Goal: Task Accomplishment & Management: Manage account settings

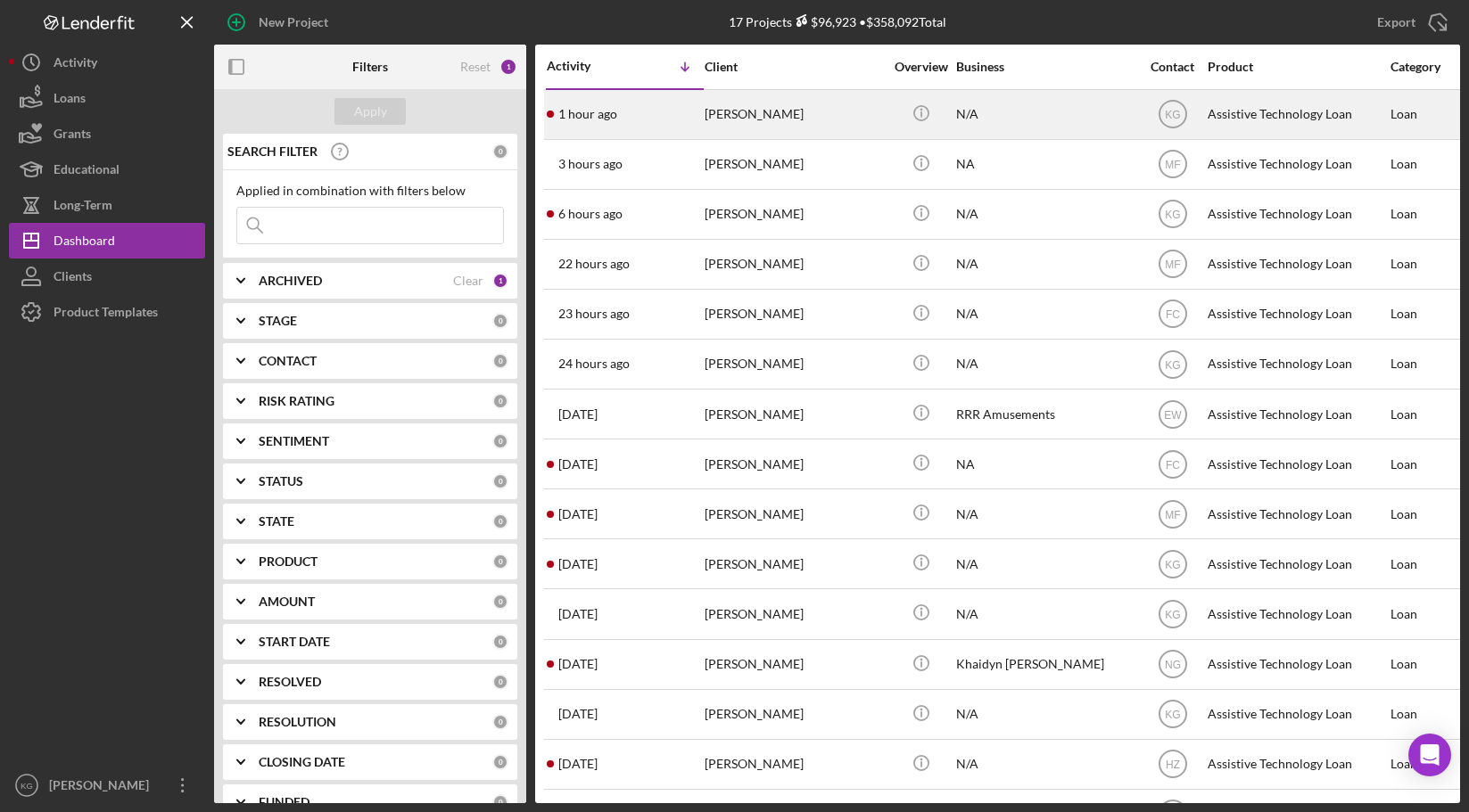
click at [781, 117] on div "[PERSON_NAME]" at bounding box center [794, 114] width 178 height 47
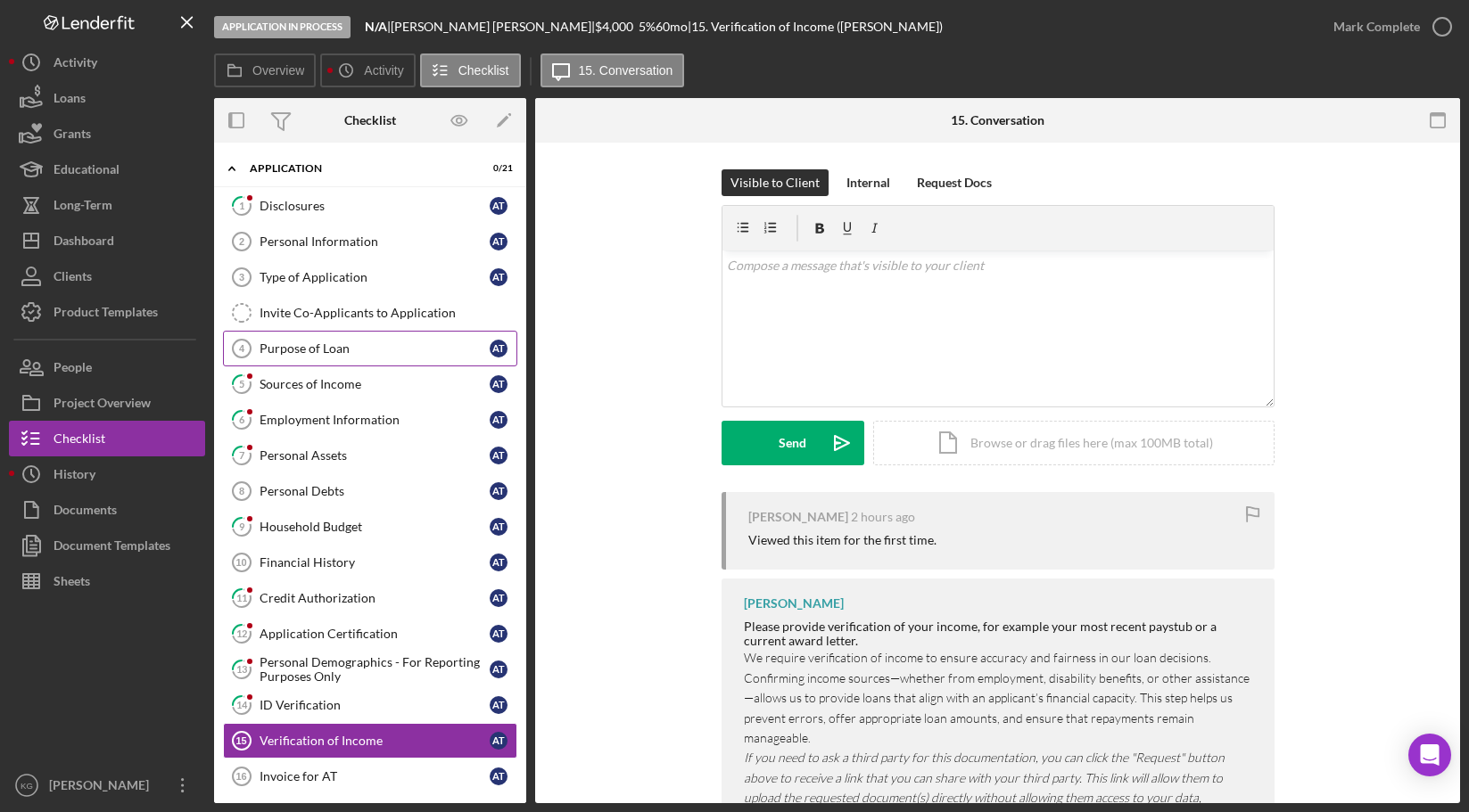
click at [340, 347] on div "Purpose of Loan" at bounding box center [374, 349] width 230 height 15
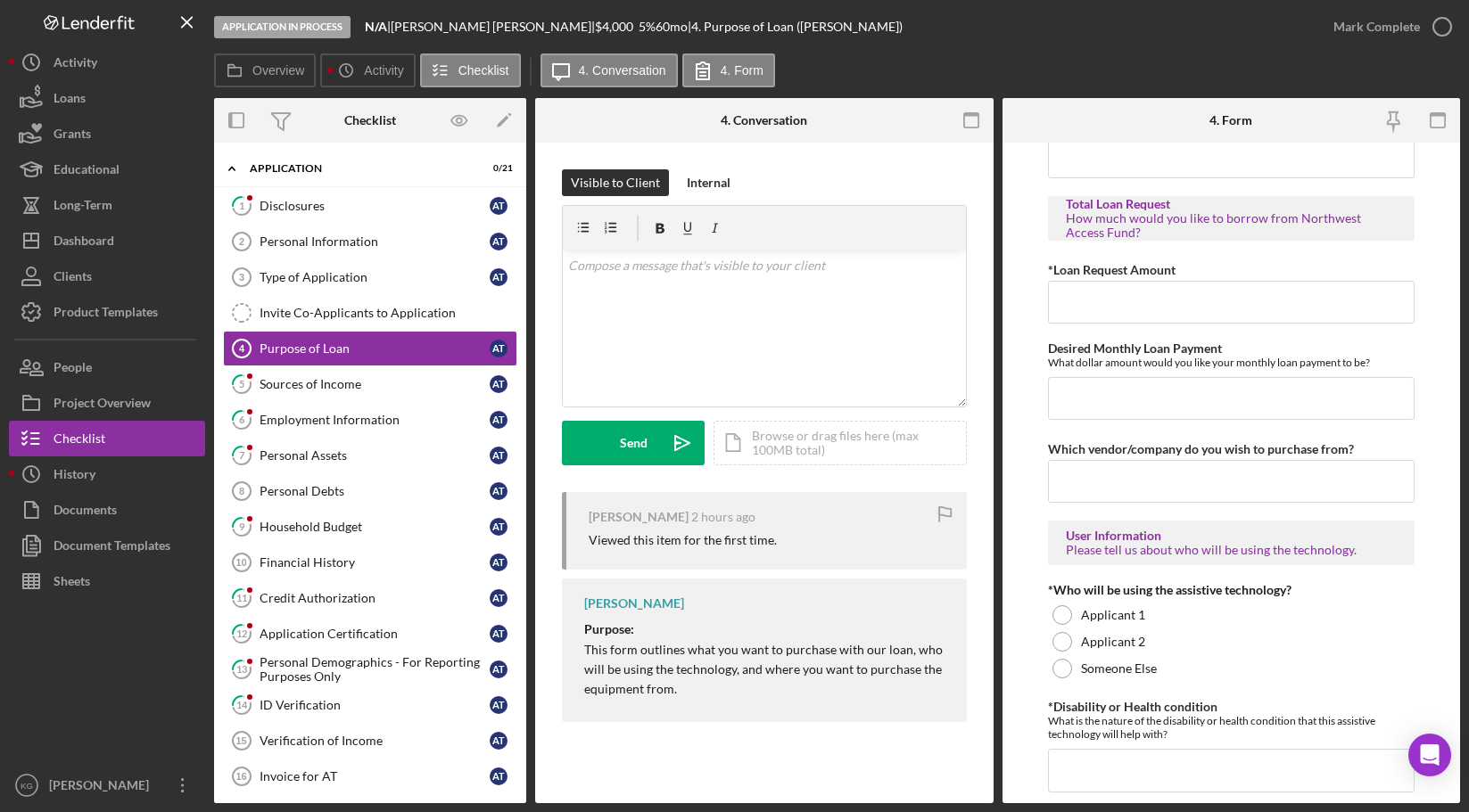
scroll to position [1070, 0]
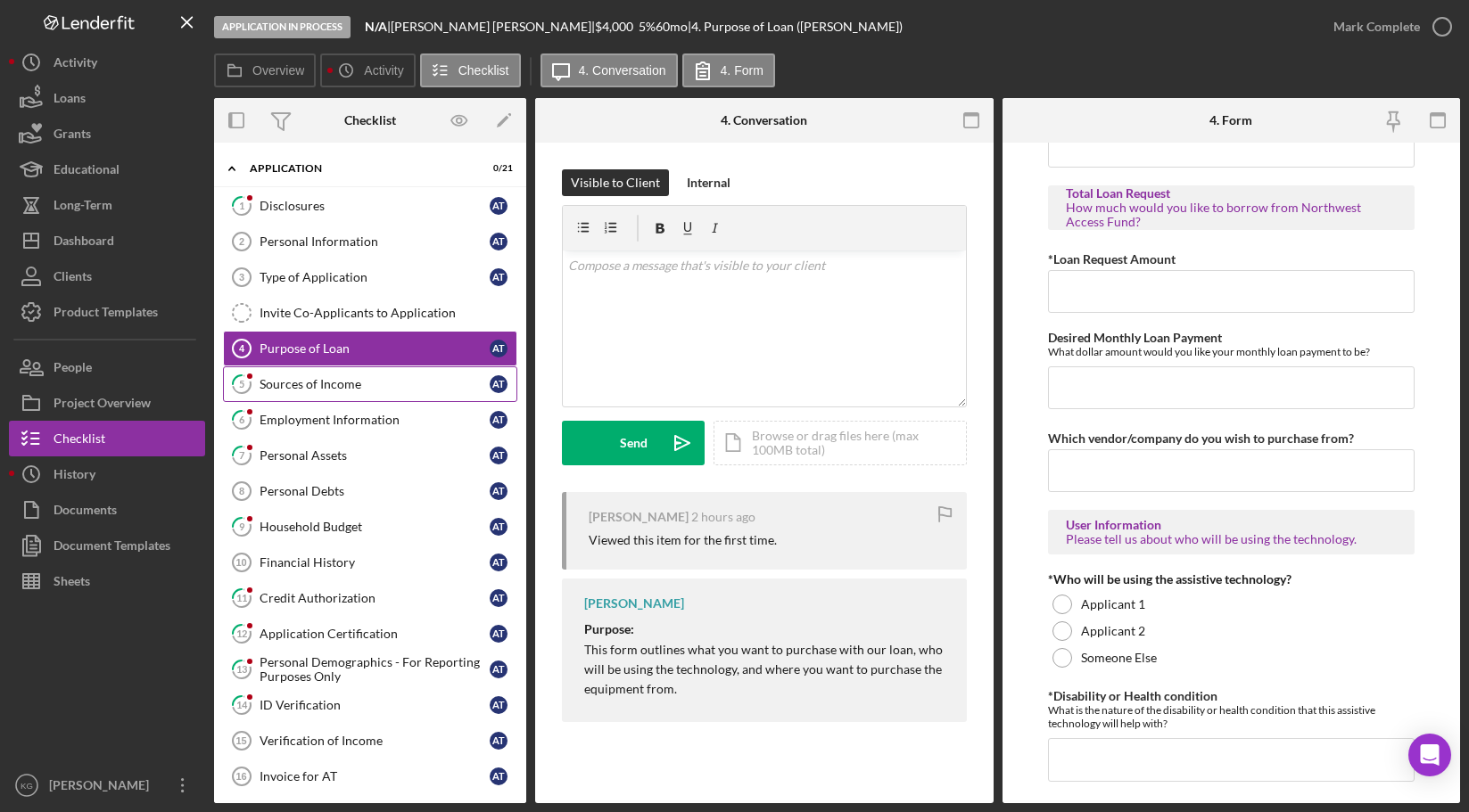
click at [324, 385] on div "Sources of Income" at bounding box center [374, 384] width 230 height 15
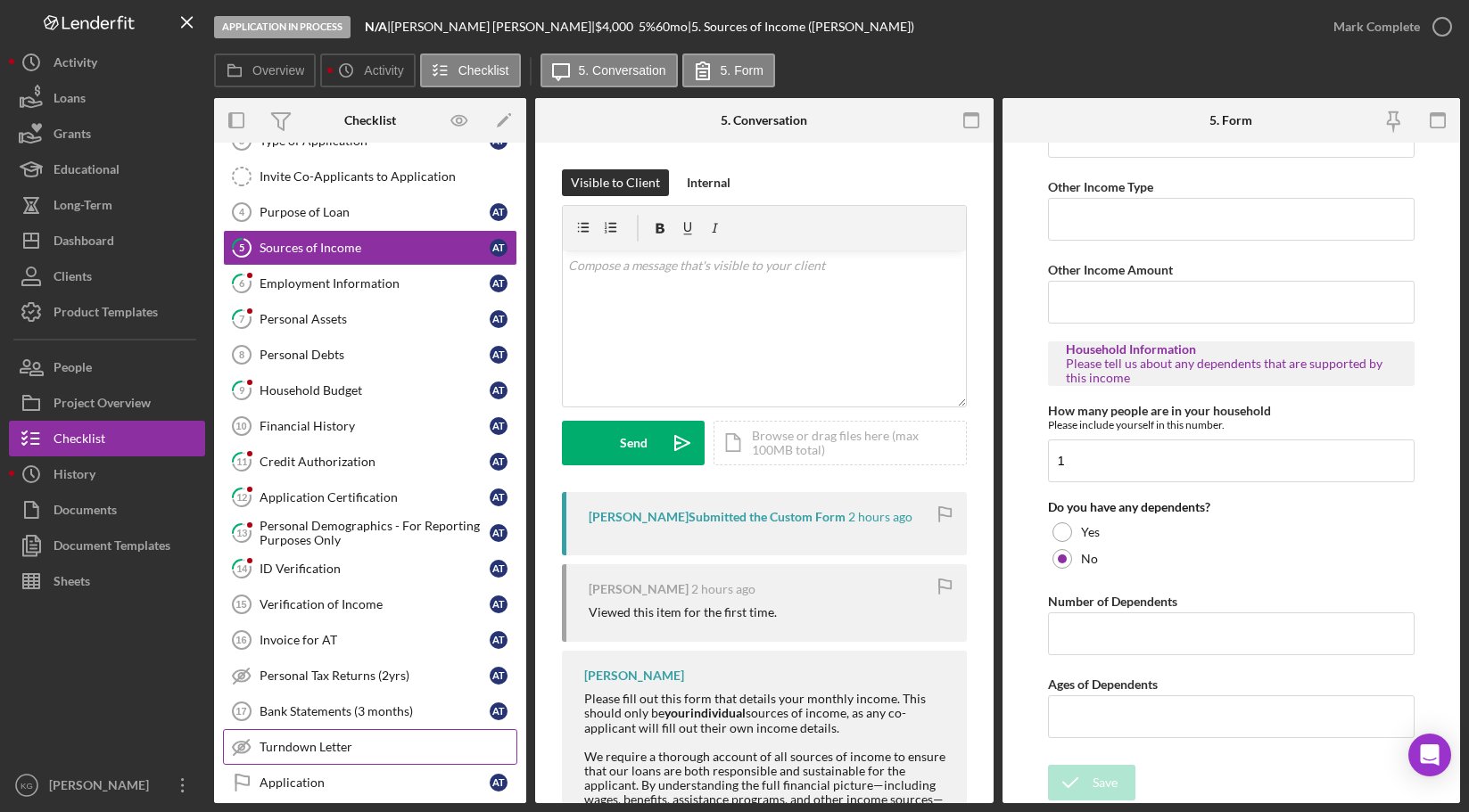
scroll to position [5, 0]
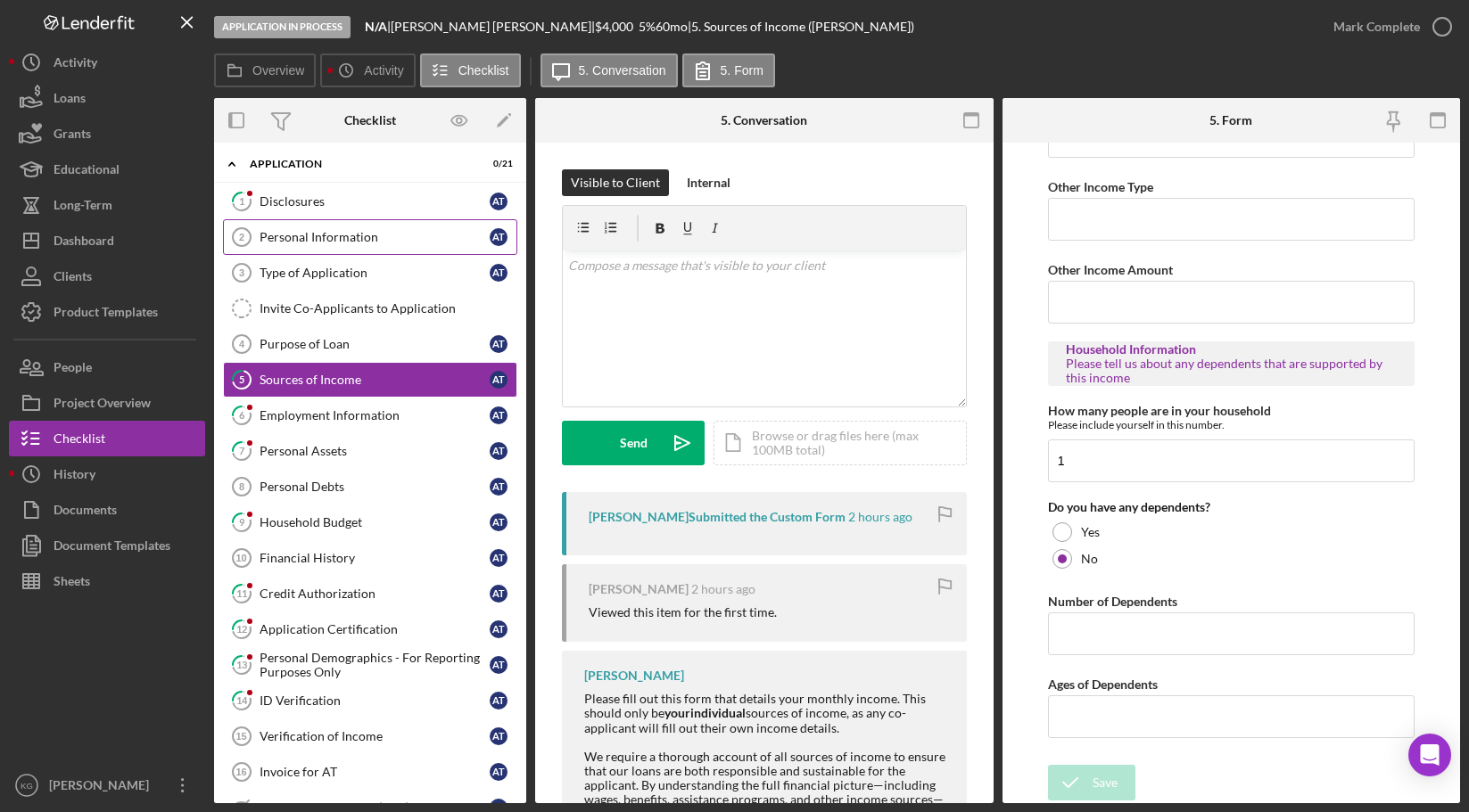
click at [294, 241] on div "Personal Information" at bounding box center [374, 237] width 230 height 15
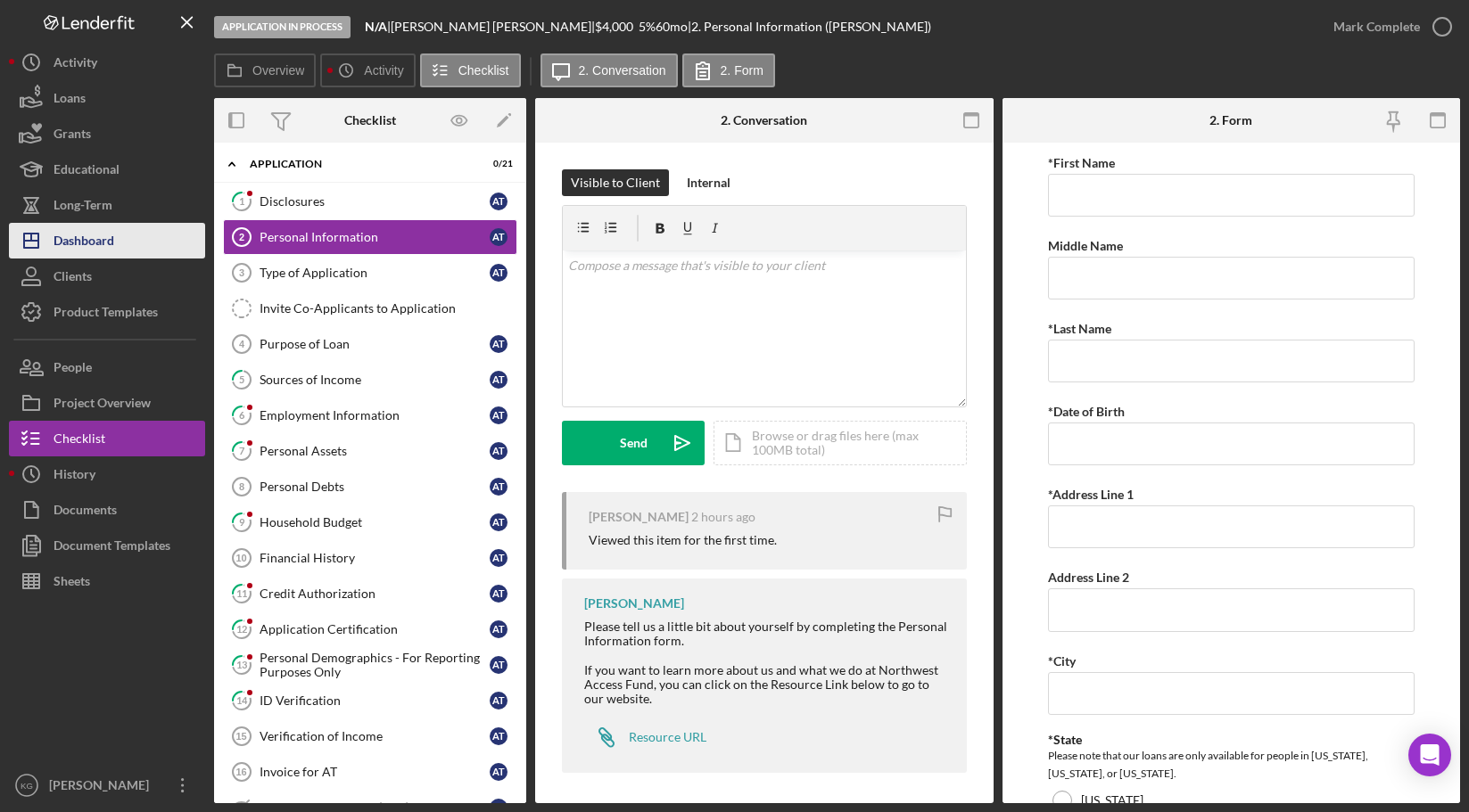
click at [83, 243] on div "Dashboard" at bounding box center [84, 243] width 61 height 40
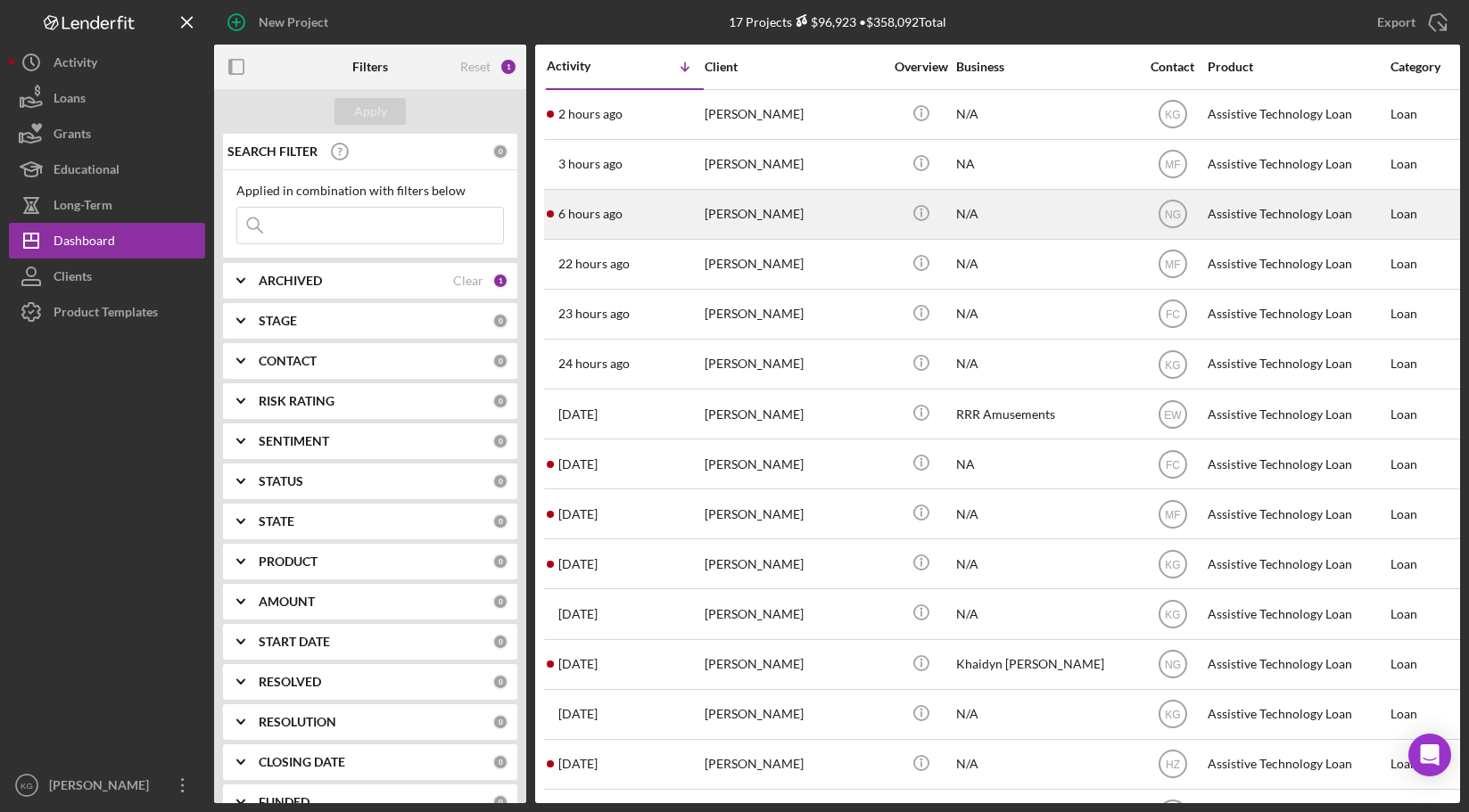
click at [758, 214] on div "[PERSON_NAME]" at bounding box center [794, 214] width 178 height 47
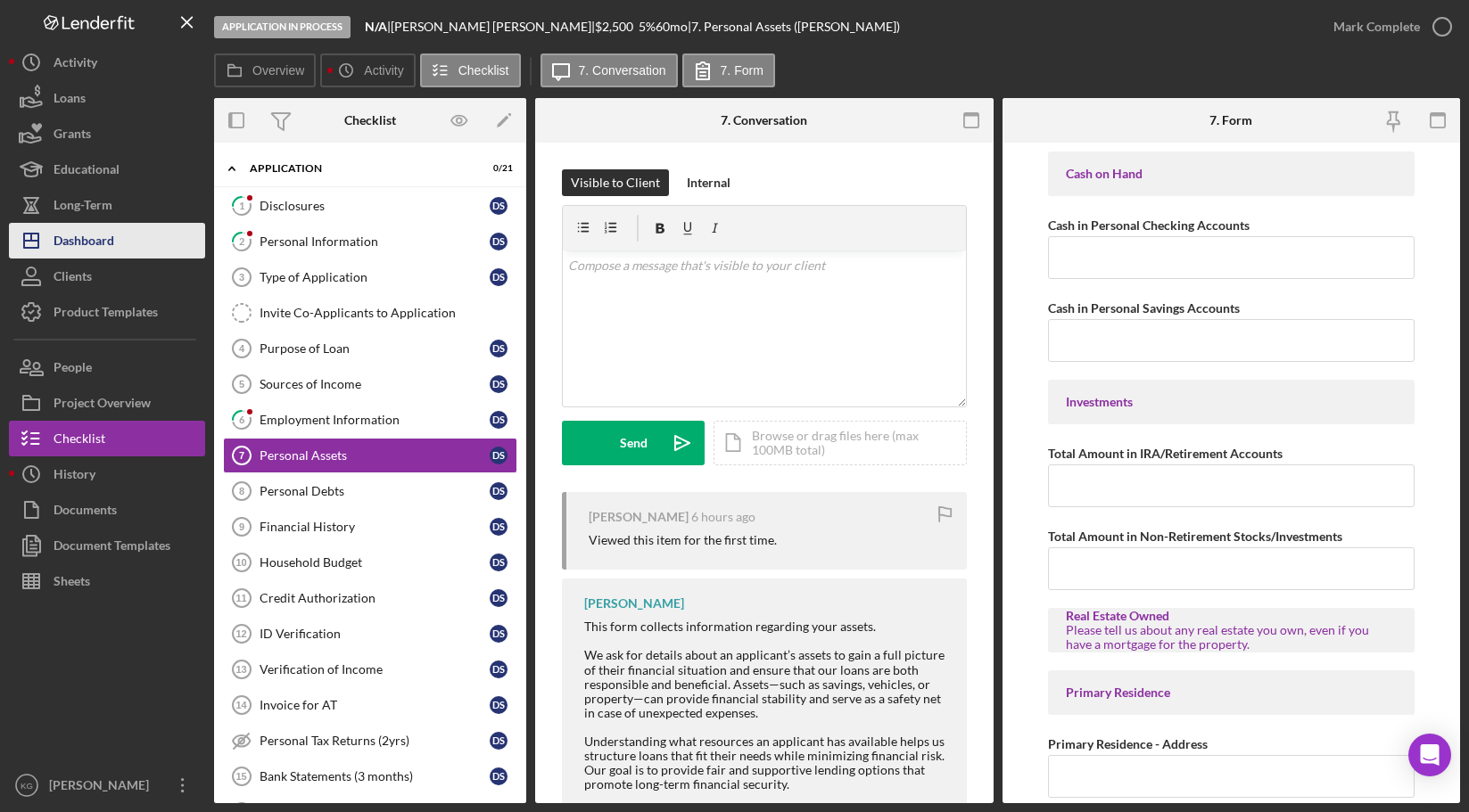
click at [67, 242] on div "Dashboard" at bounding box center [84, 243] width 61 height 40
